Goal: Information Seeking & Learning: Learn about a topic

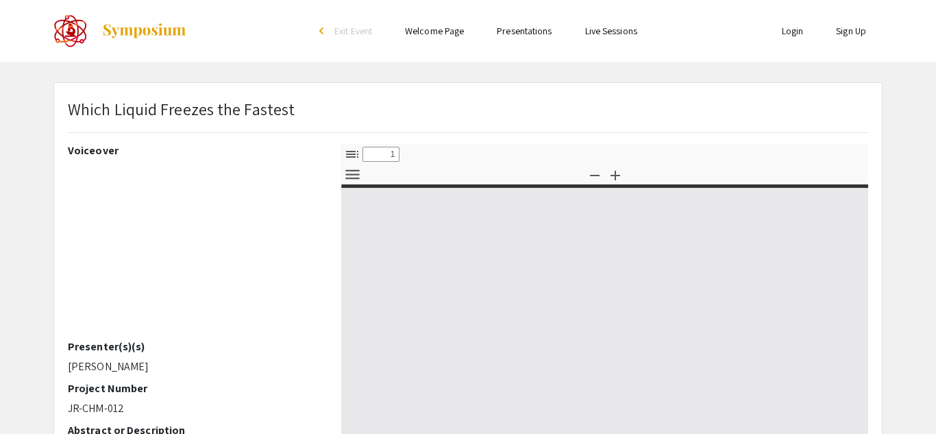
select select "custom"
type input "0"
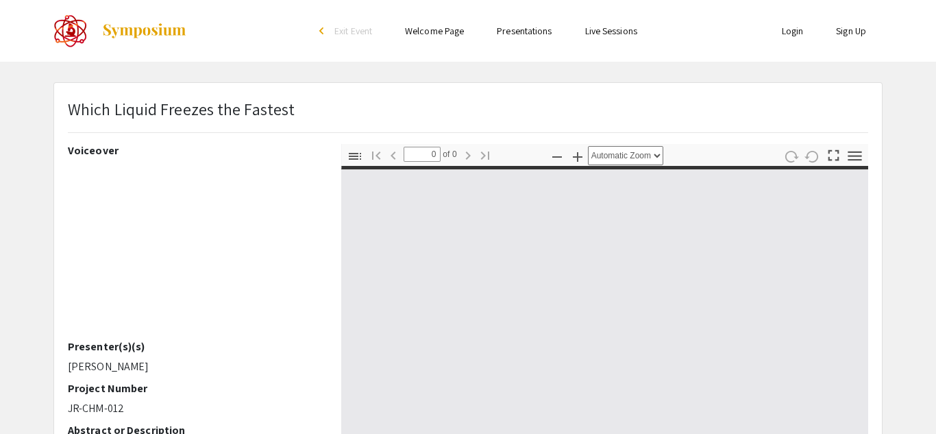
select select "custom"
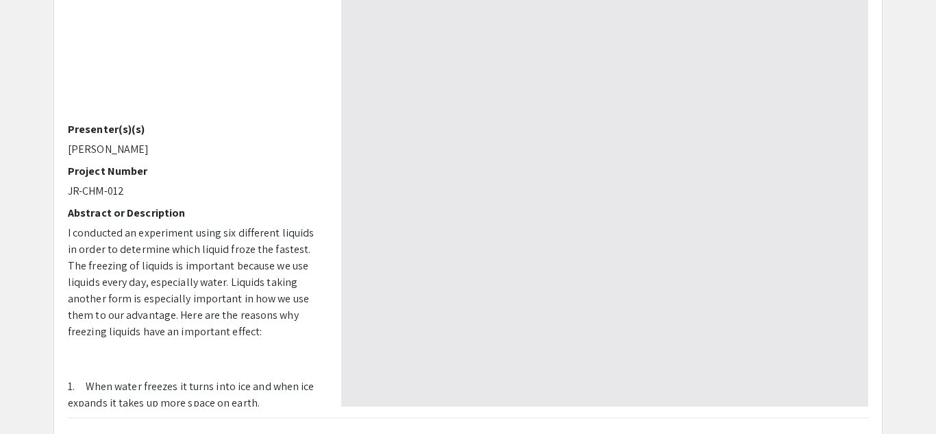
type input "1"
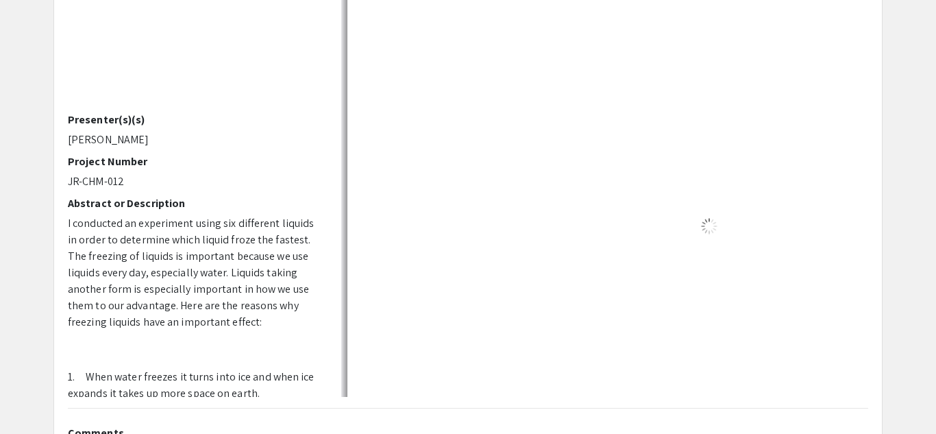
scroll to position [228, 0]
select select "auto"
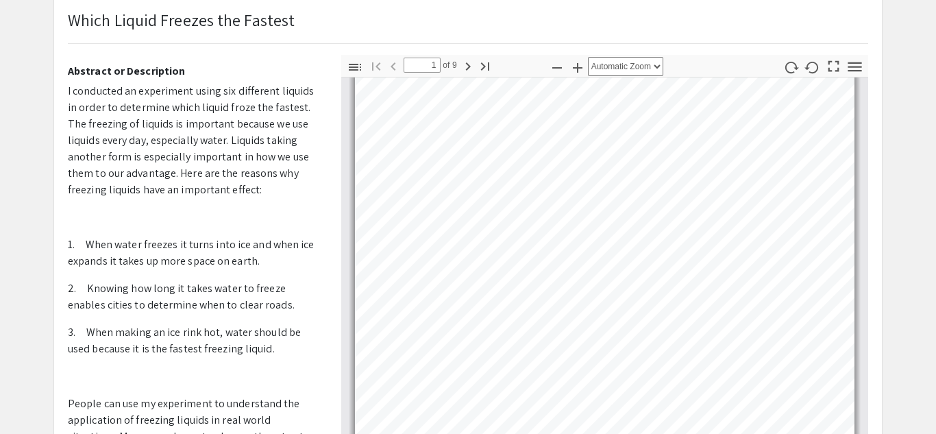
scroll to position [0, 0]
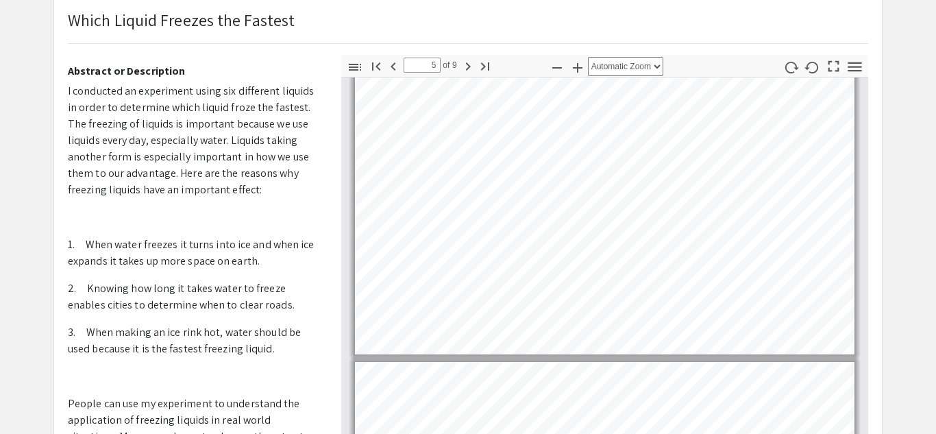
type input "6"
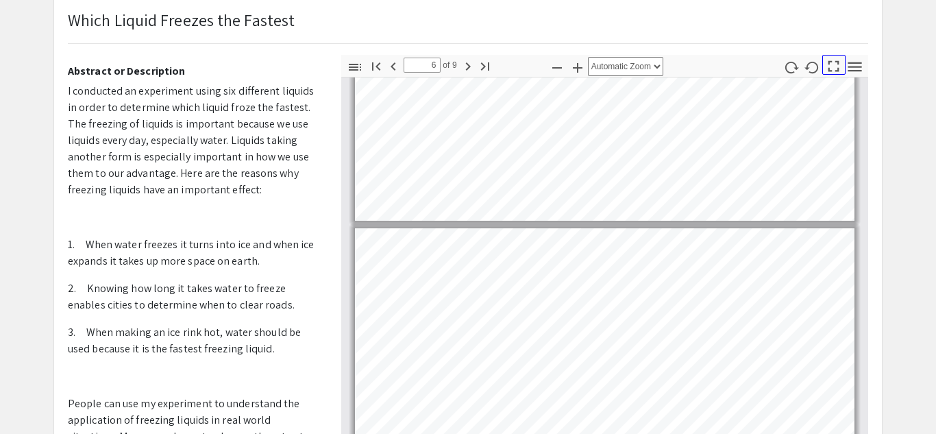
click at [835, 71] on icon "button" at bounding box center [833, 66] width 19 height 19
select select "page-fit"
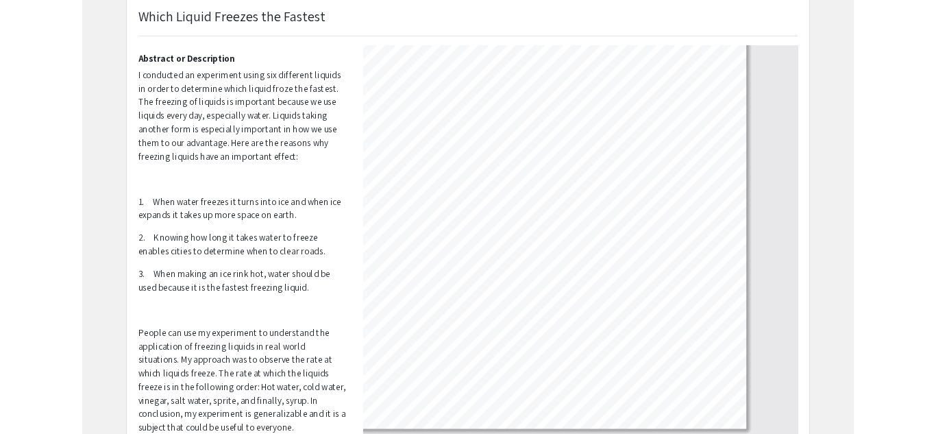
scroll to position [526, 0]
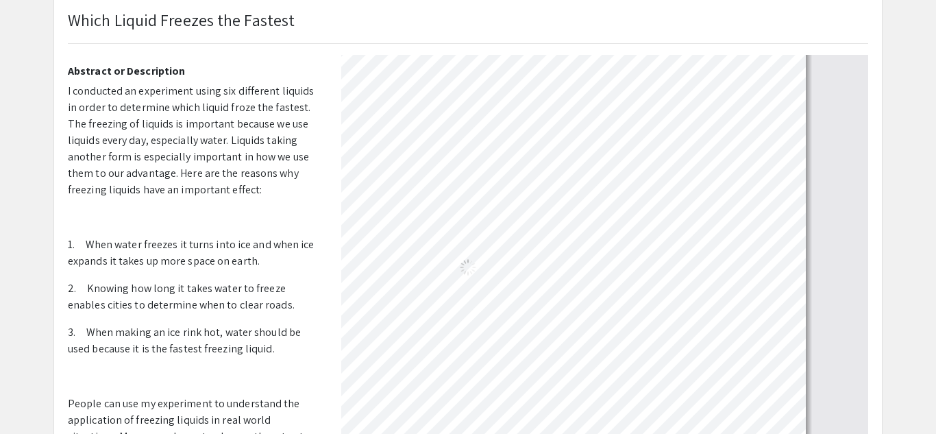
type input "5"
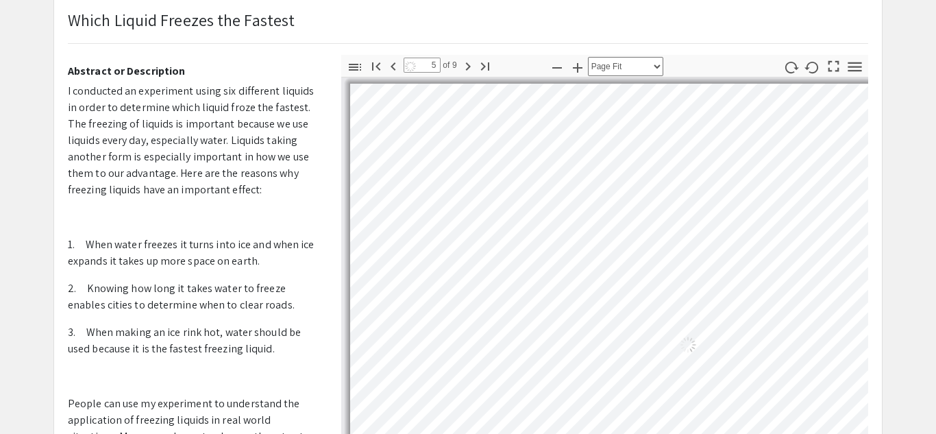
select select "auto"
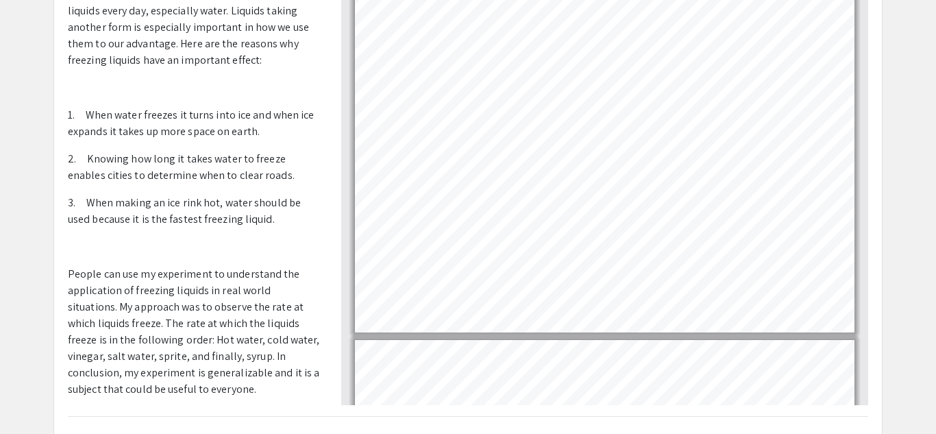
scroll to position [699, 0]
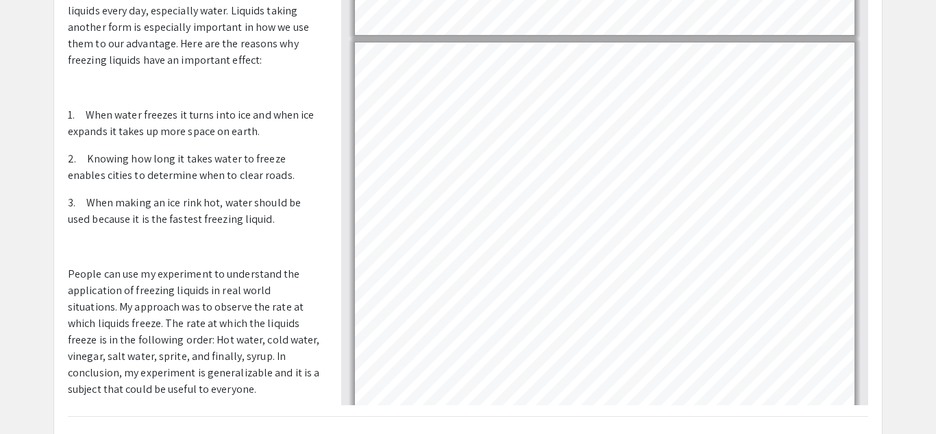
type input "1"
